Goal: Check status: Check status

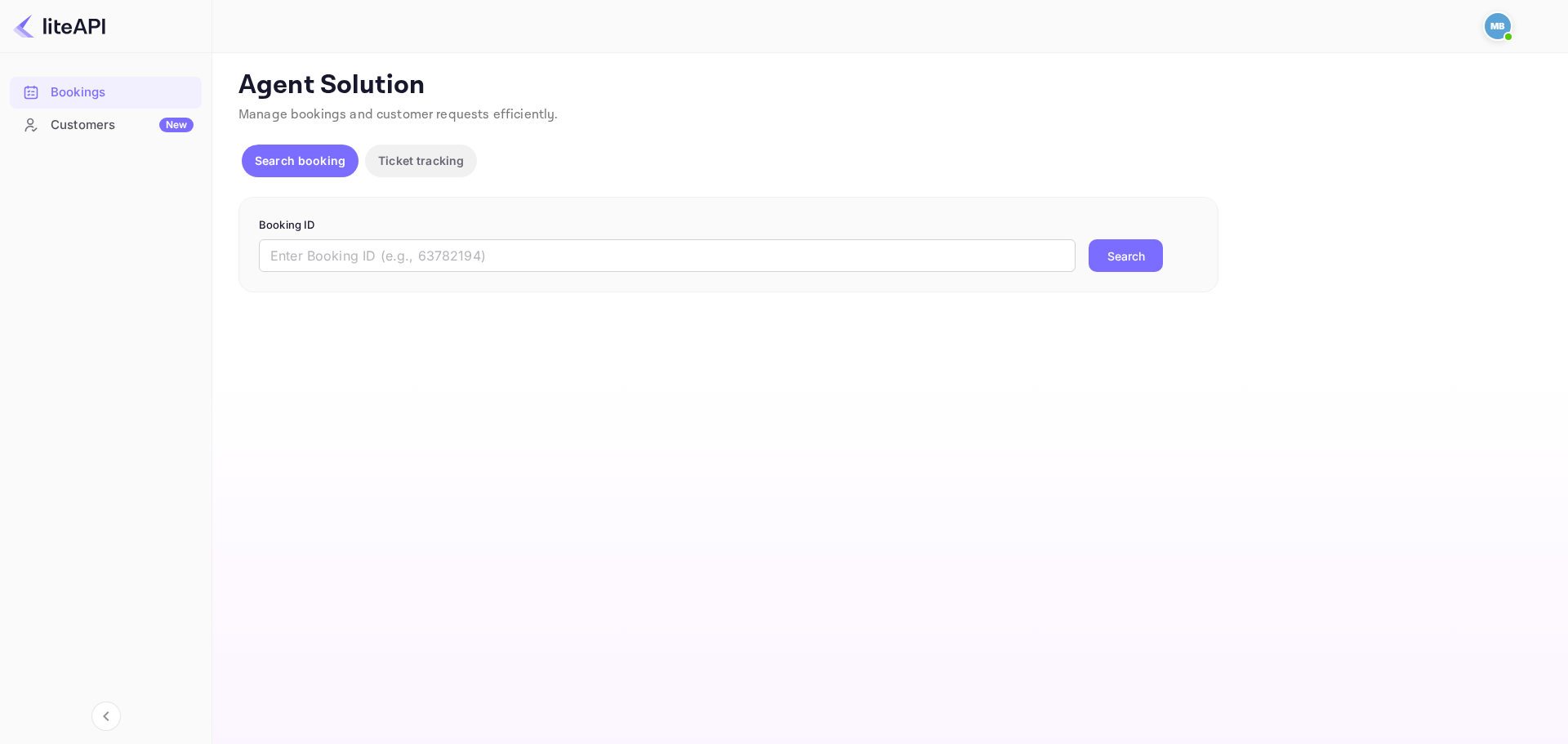
click at [664, 266] on input "text" at bounding box center [667, 255] width 816 height 33
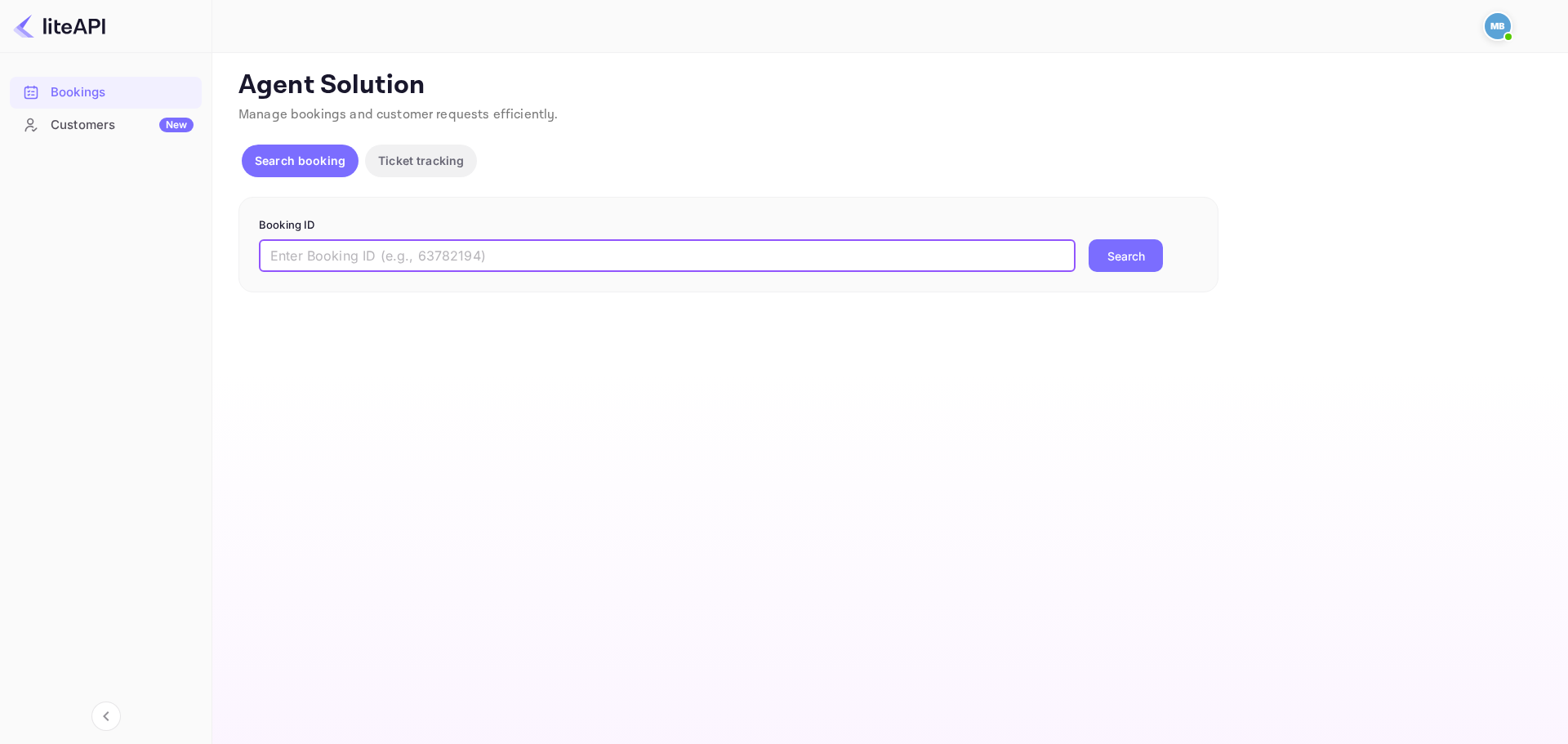
paste input "6Q_3qf-5a"
type input "6Q_3qf-5a"
click at [1088, 239] on button "Search" at bounding box center [1125, 255] width 75 height 33
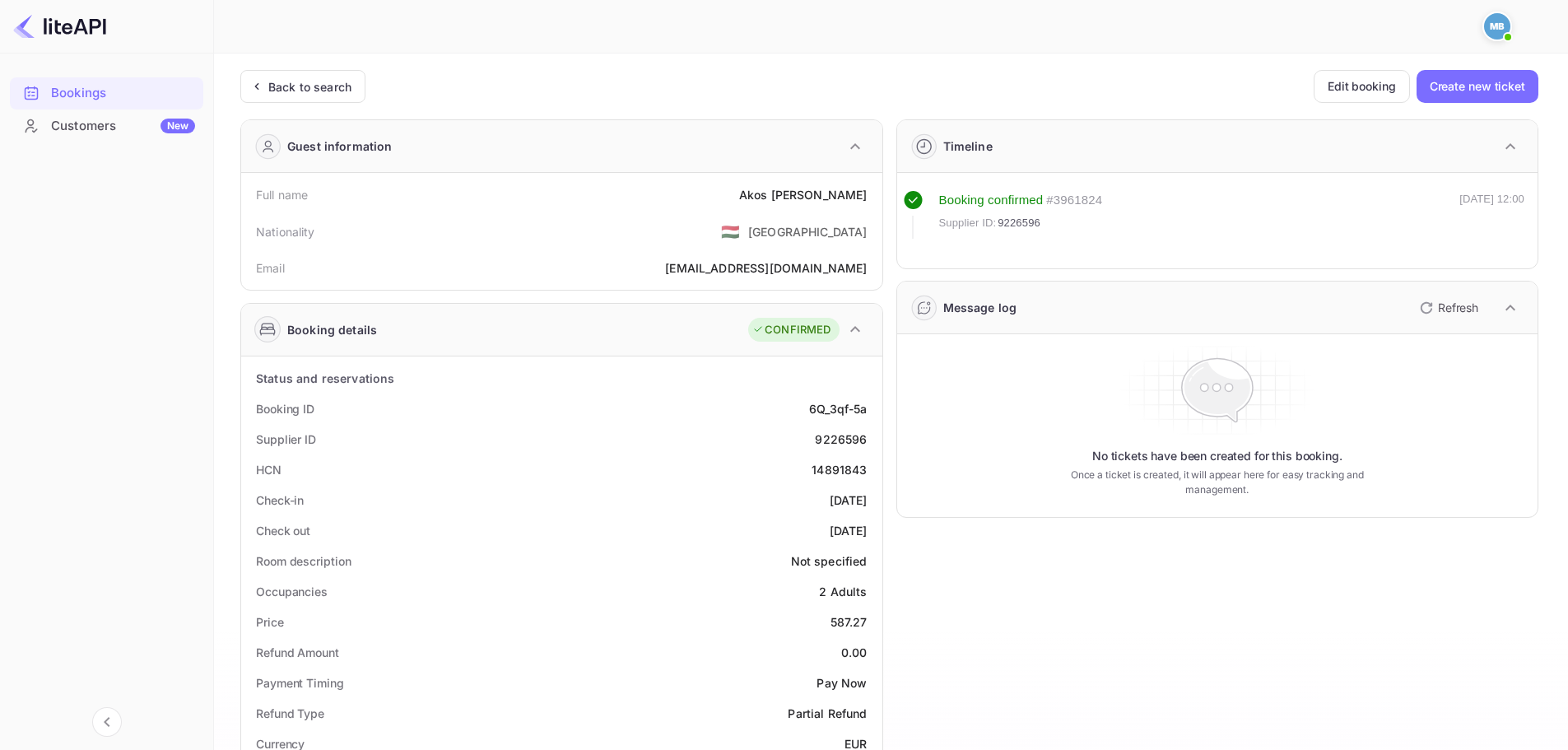
click at [844, 445] on div "9226596" at bounding box center [841, 439] width 52 height 17
copy div "9226596"
click at [75, 122] on div "Customers New" at bounding box center [123, 126] width 144 height 19
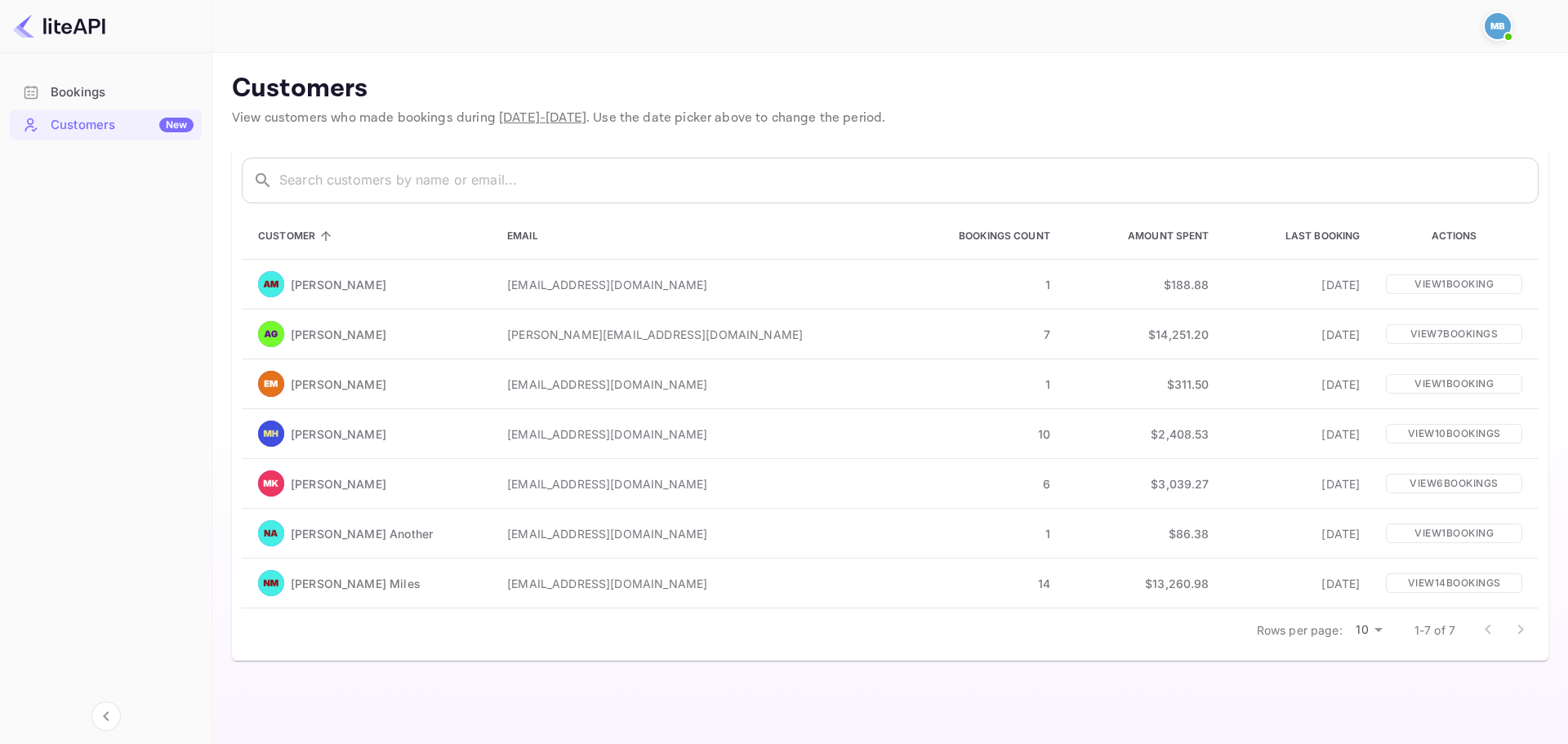
click at [81, 93] on div "Bookings" at bounding box center [122, 92] width 143 height 18
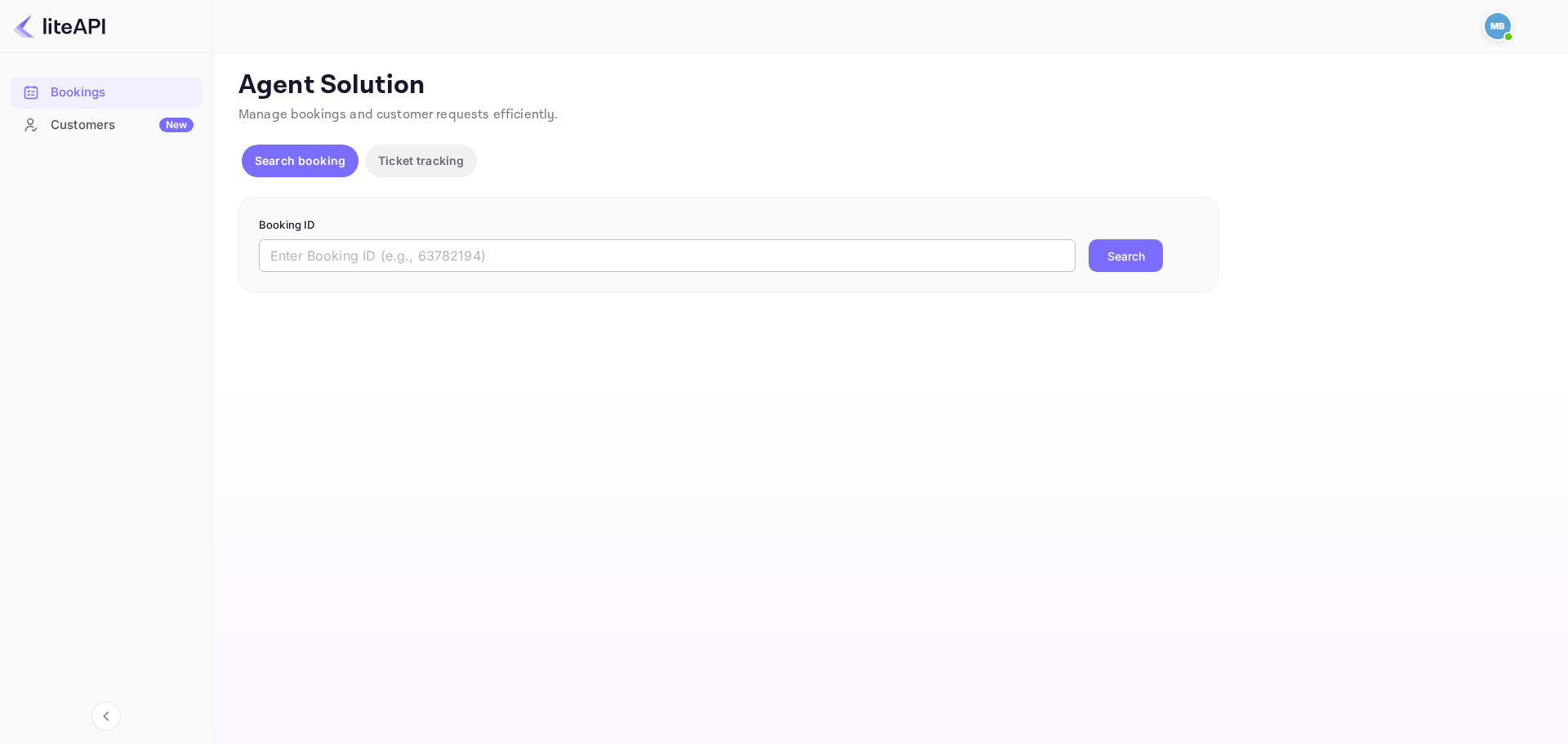
click at [382, 239] on input "text" at bounding box center [667, 255] width 816 height 33
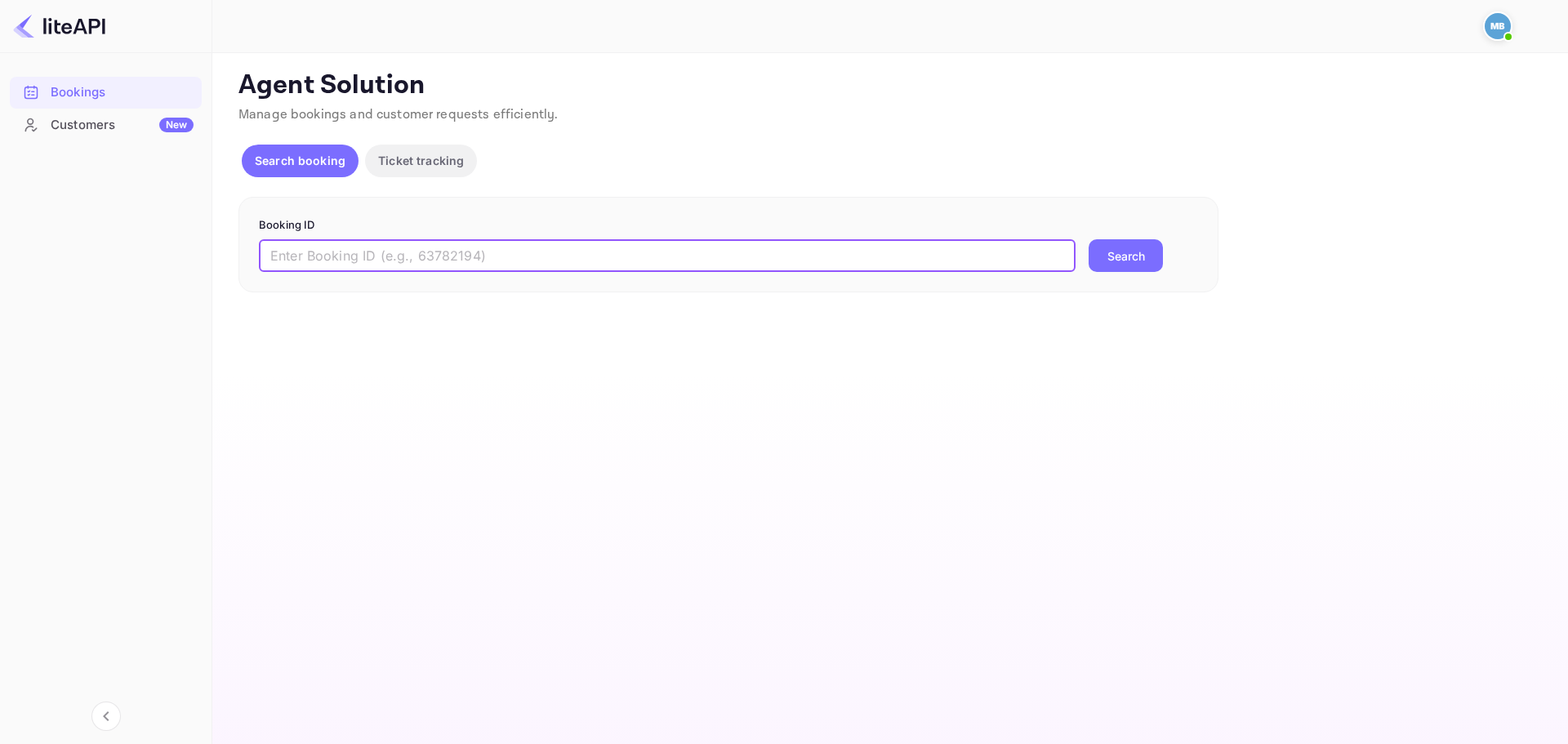
paste input "6Q_3qf-5a"
type input "6Q_3qf-5a"
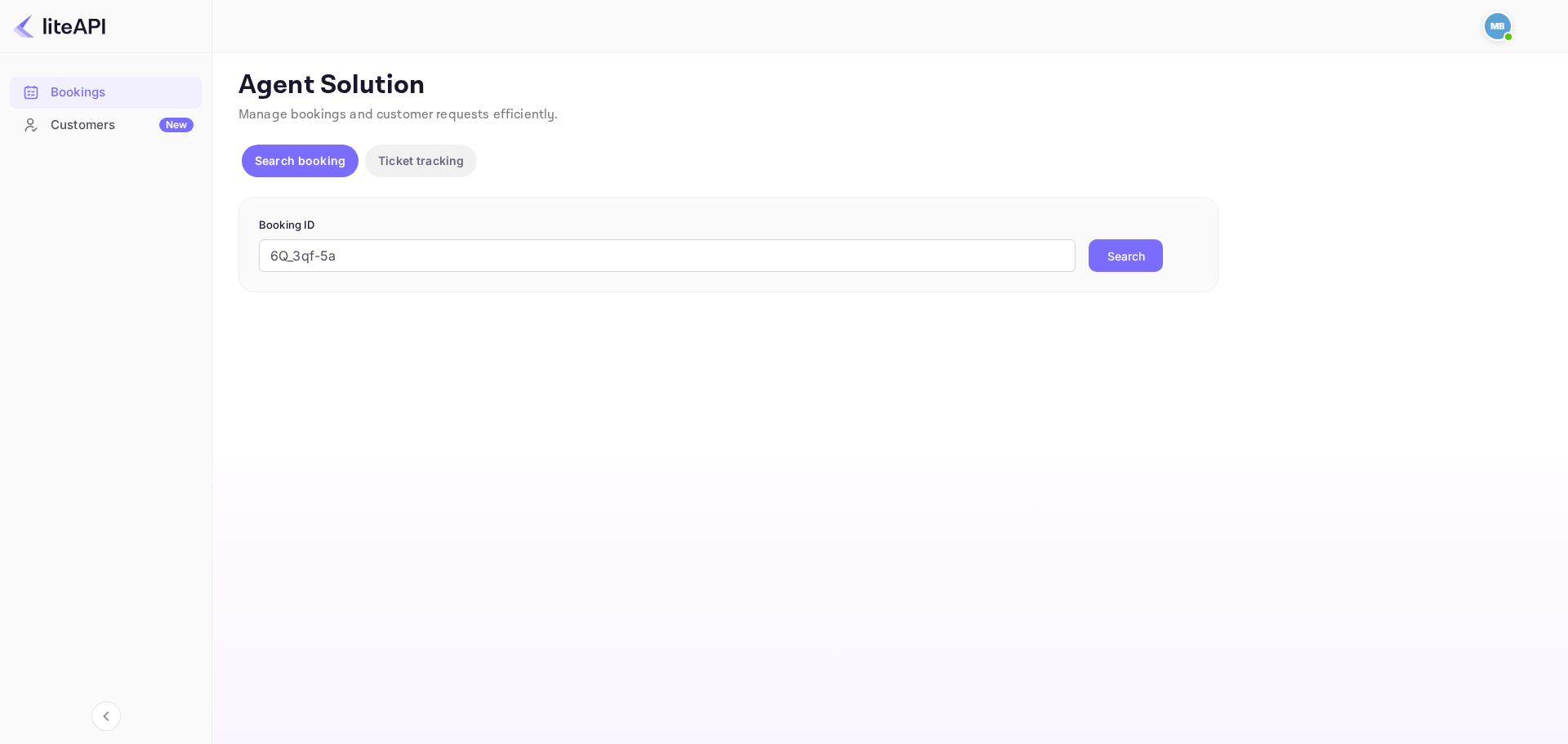
click at [1129, 255] on button "Search" at bounding box center [1125, 255] width 75 height 33
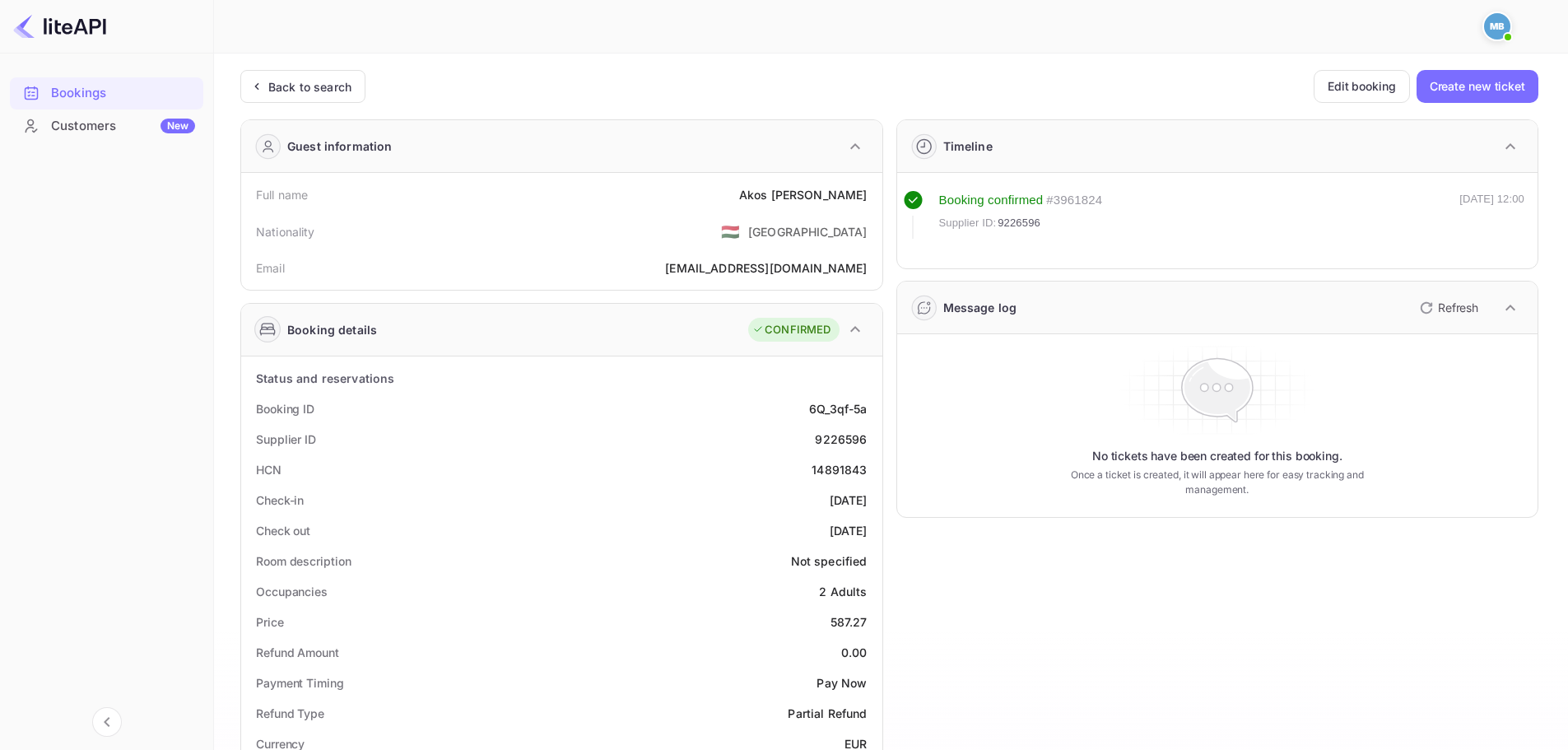
click at [851, 440] on div "9226596" at bounding box center [841, 439] width 52 height 17
copy div "9226596"
